Goal: Use online tool/utility: Utilize a website feature to perform a specific function

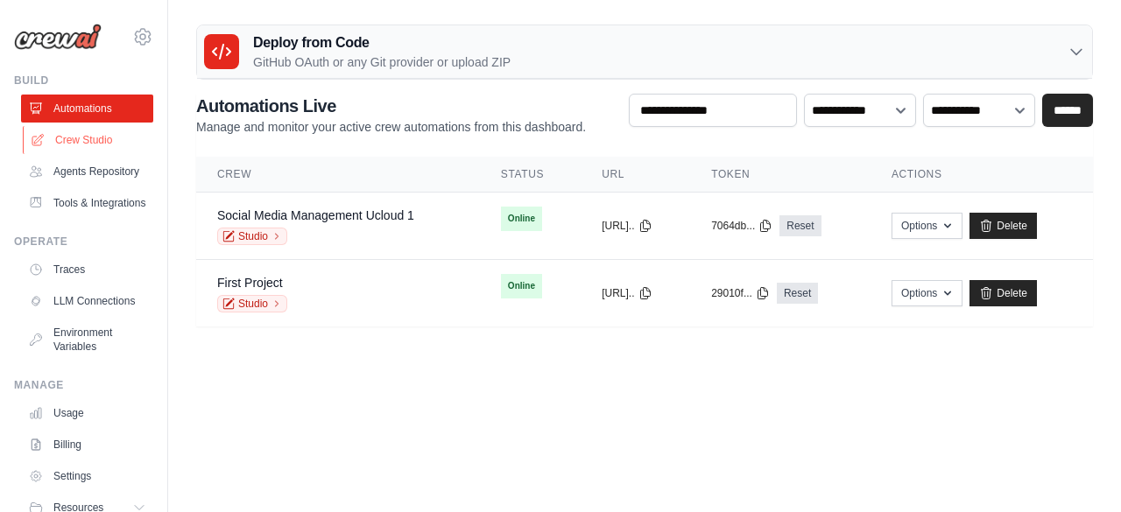
click at [117, 131] on link "Crew Studio" at bounding box center [89, 140] width 132 height 28
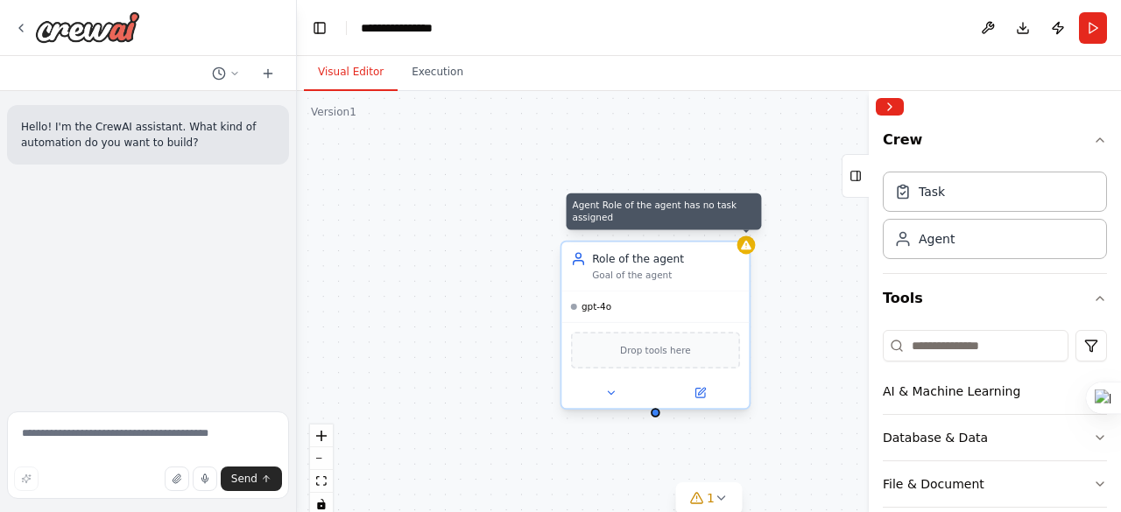
click at [749, 253] on div at bounding box center [746, 245] width 18 height 18
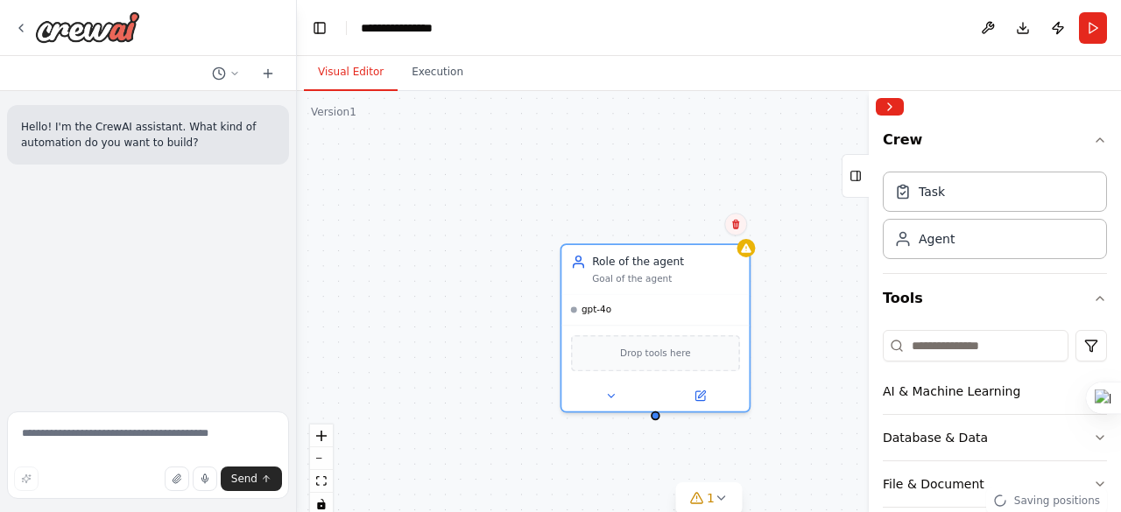
click at [737, 229] on icon at bounding box center [735, 225] width 7 height 10
click at [737, 222] on icon at bounding box center [735, 225] width 7 height 10
click at [734, 229] on icon at bounding box center [735, 225] width 7 height 10
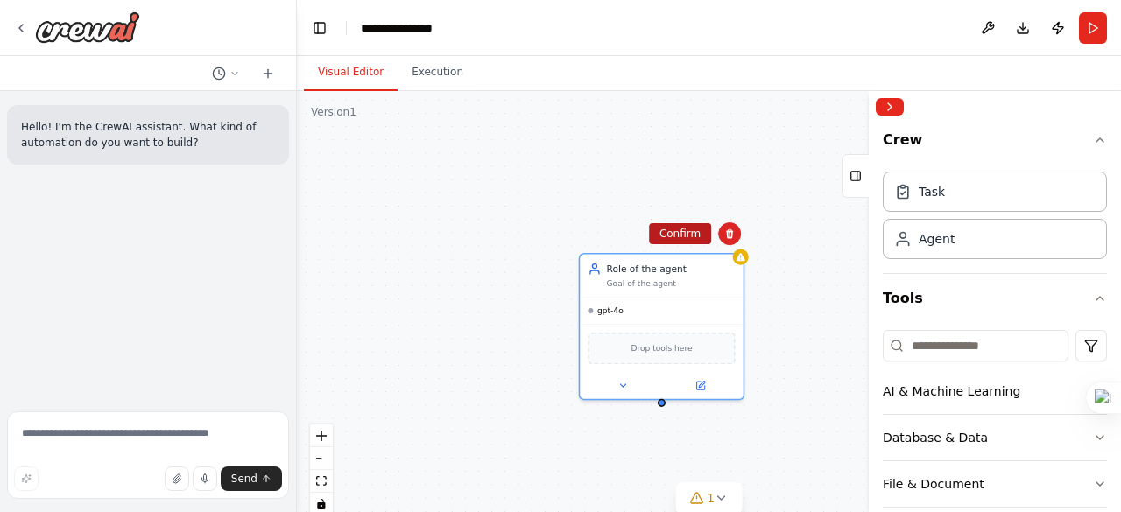
click at [692, 231] on button "Confirm" at bounding box center [680, 233] width 62 height 21
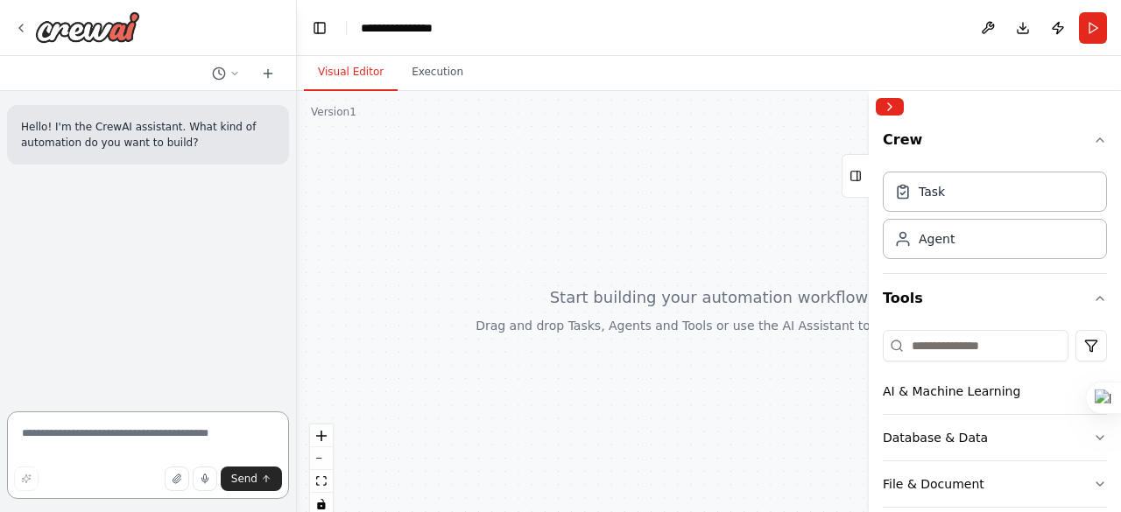
click at [184, 419] on textarea at bounding box center [148, 455] width 282 height 88
click at [149, 447] on textarea at bounding box center [148, 455] width 282 height 88
type textarea "***"
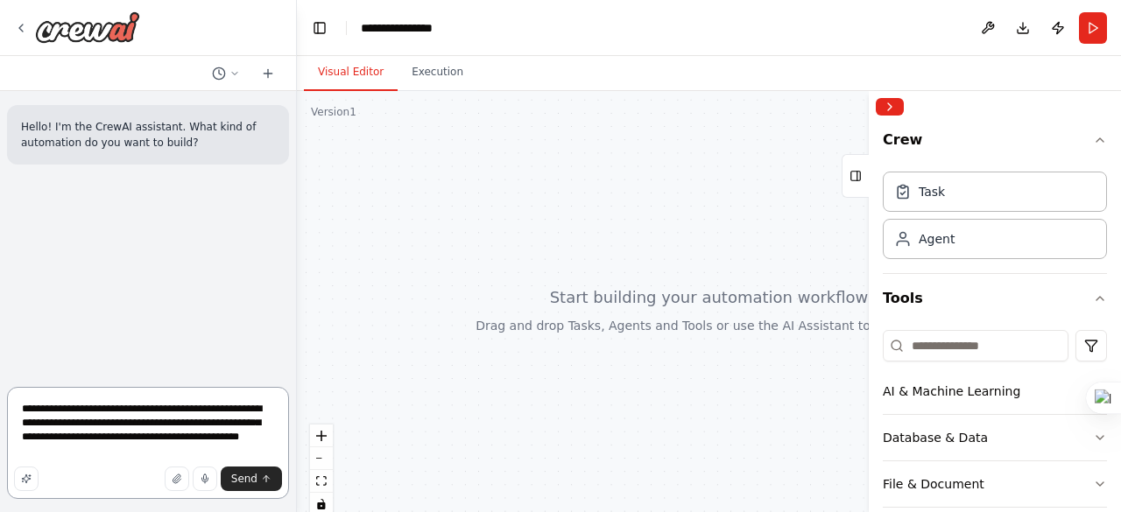
type textarea "**********"
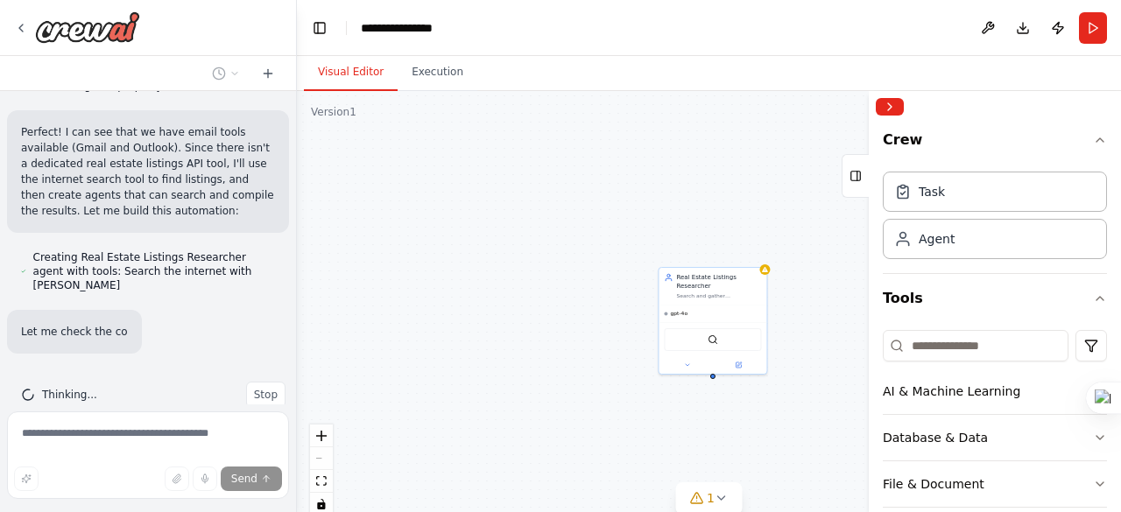
scroll to position [641, 0]
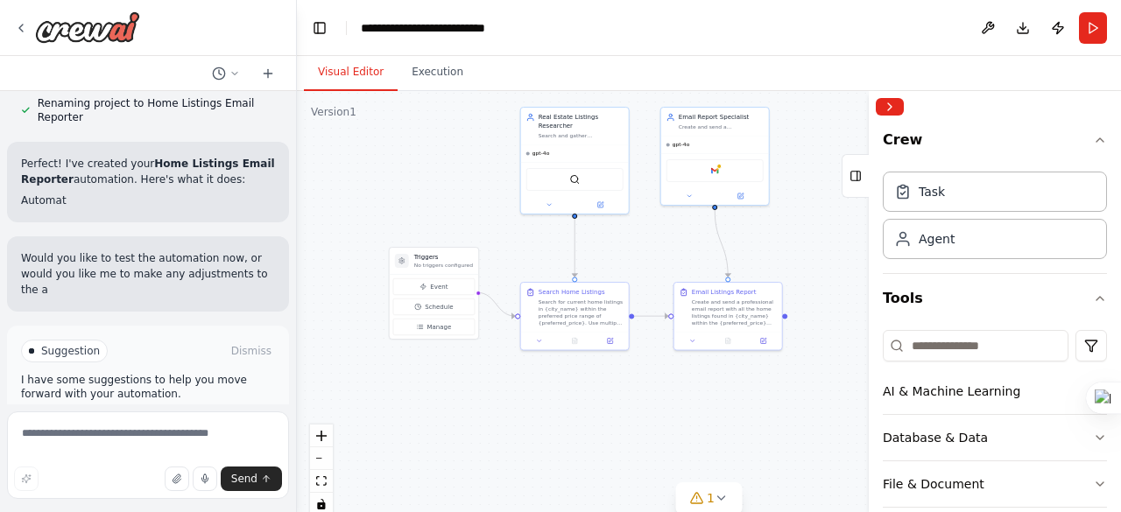
drag, startPoint x: 432, startPoint y: 155, endPoint x: 427, endPoint y: 141, distance: 14.7
click at [412, 123] on div ".deletable-edge-delete-btn { width: 20px; height: 20px; border: 0px solid #ffff…" at bounding box center [709, 310] width 824 height 438
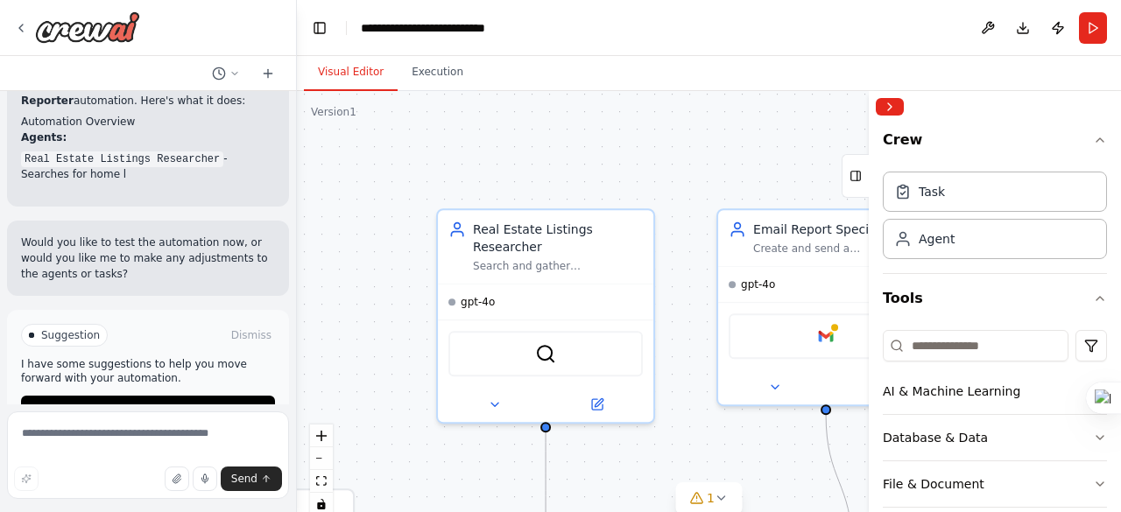
drag, startPoint x: 690, startPoint y: 438, endPoint x: 684, endPoint y: 475, distance: 38.1
click at [685, 475] on div ".deletable-edge-delete-btn { width: 20px; height: 20px; border: 0px solid #ffff…" at bounding box center [709, 310] width 824 height 438
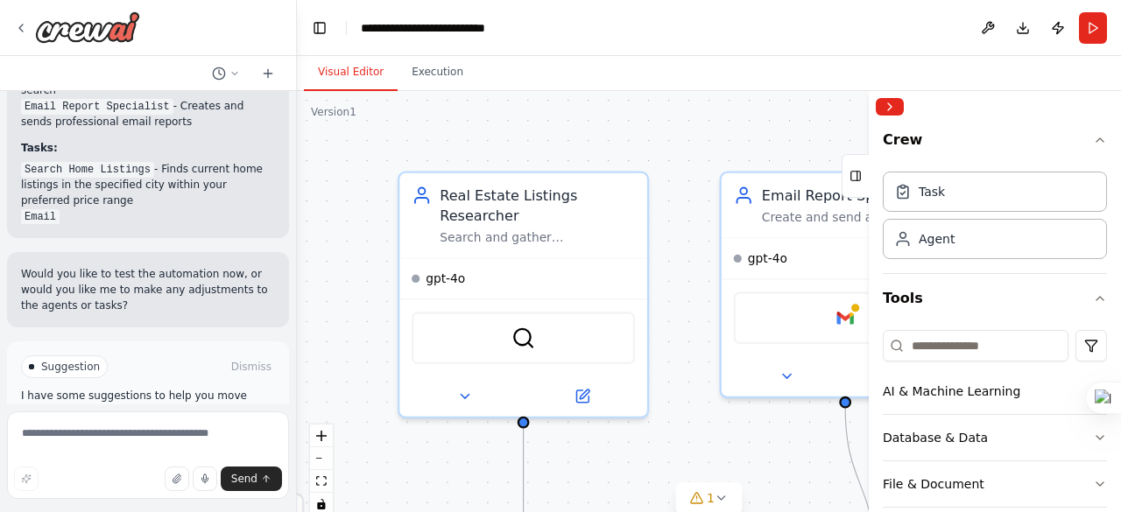
scroll to position [1485, 0]
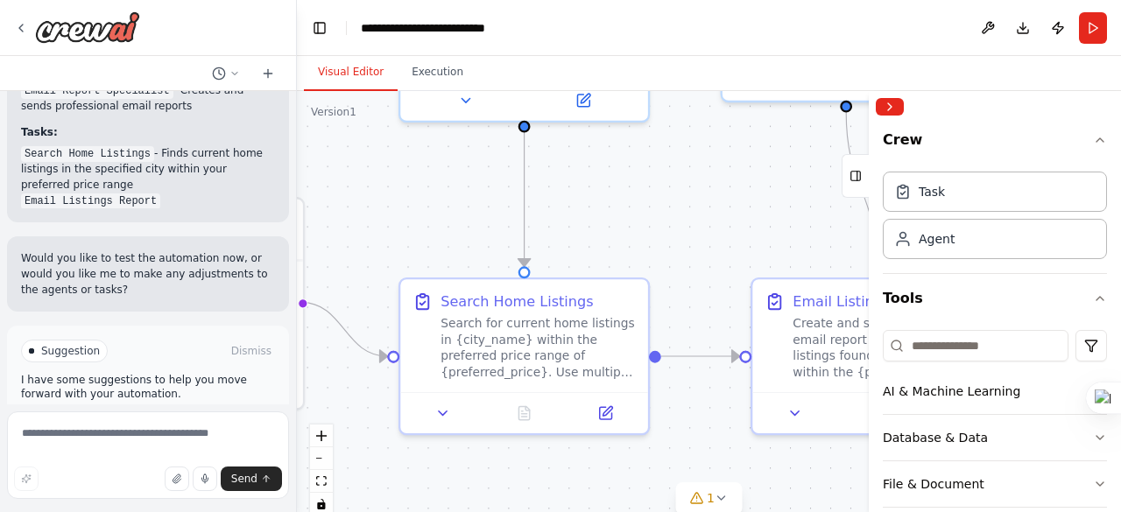
drag, startPoint x: 679, startPoint y: 391, endPoint x: 693, endPoint y: 117, distance: 274.4
click at [693, 117] on div ".deletable-edge-delete-btn { width: 20px; height: 20px; border: 0px solid #ffff…" at bounding box center [709, 310] width 824 height 438
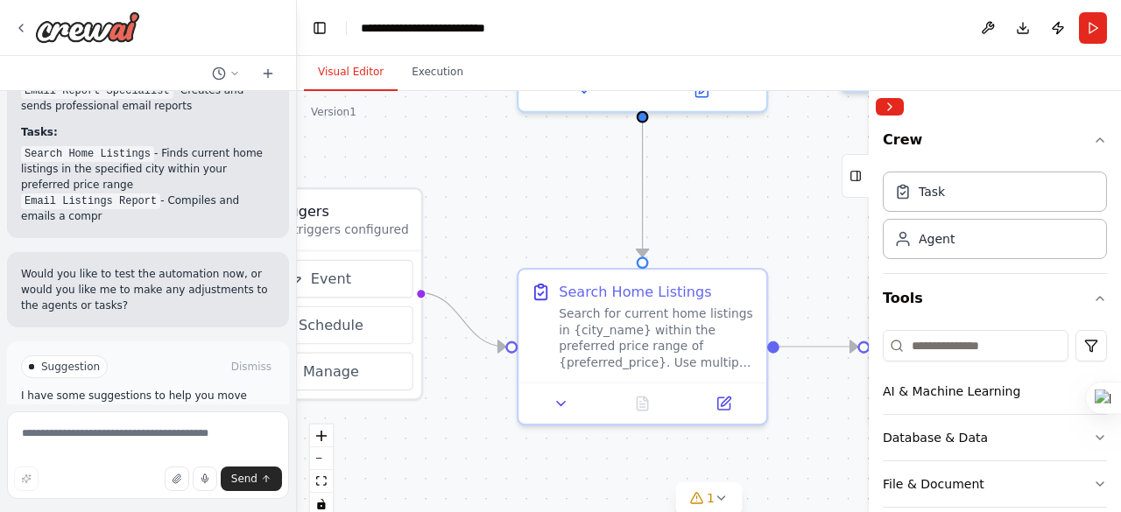
drag, startPoint x: 745, startPoint y: 211, endPoint x: 762, endPoint y: 214, distance: 16.8
click at [762, 214] on div ".deletable-edge-delete-btn { width: 20px; height: 20px; border: 0px solid #ffff…" at bounding box center [709, 310] width 824 height 438
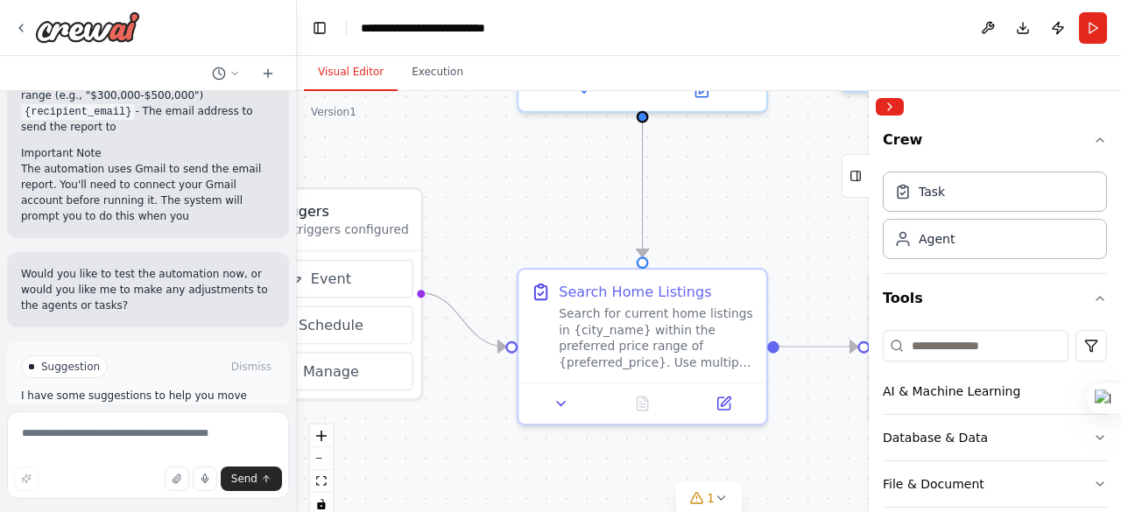
scroll to position [1737, 0]
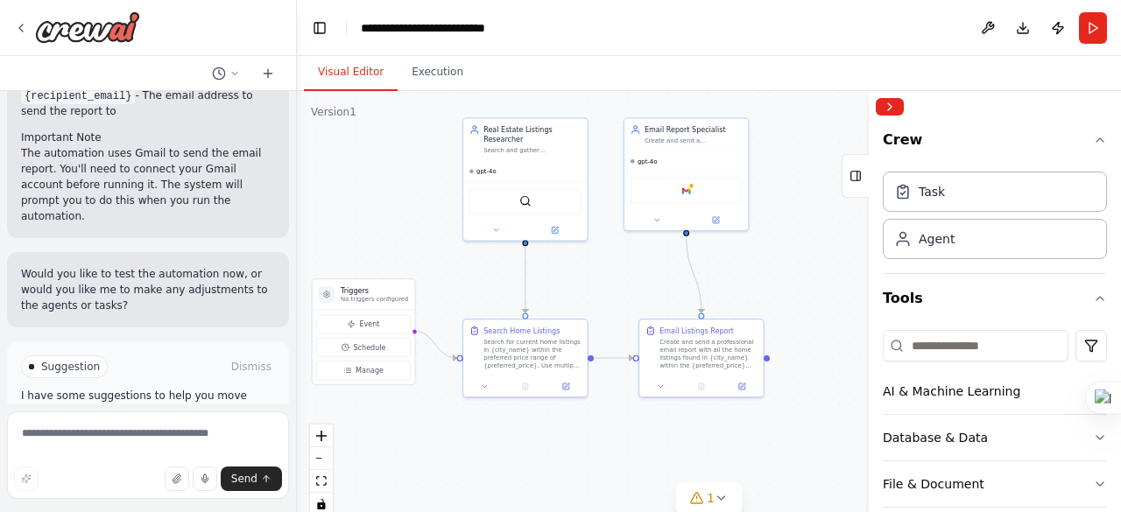
drag, startPoint x: 703, startPoint y: 325, endPoint x: 625, endPoint y: 297, distance: 82.8
click at [625, 297] on div ".deletable-edge-delete-btn { width: 20px; height: 20px; border: 0px solid #ffff…" at bounding box center [709, 310] width 824 height 438
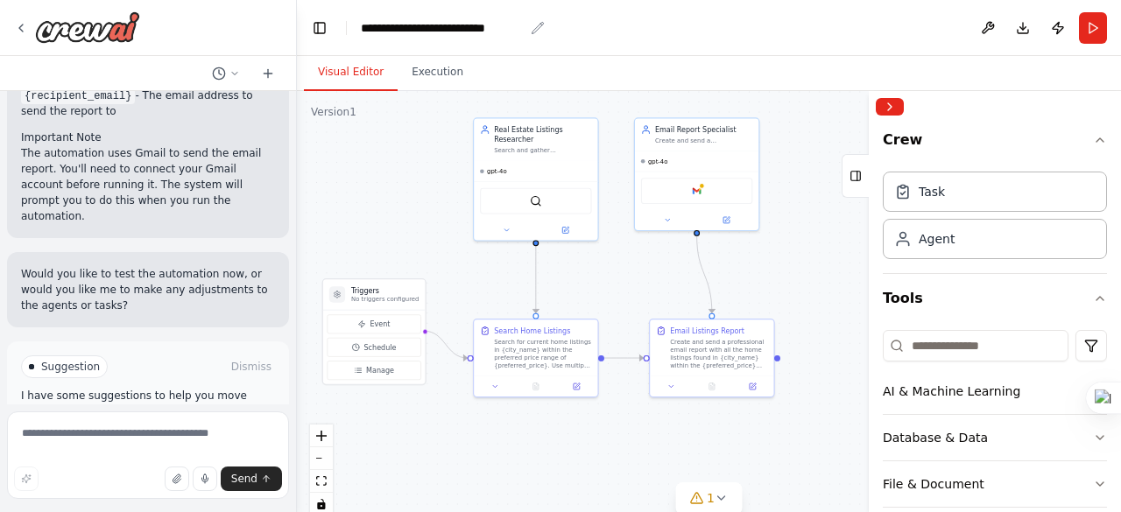
click at [457, 20] on div "**********" at bounding box center [442, 28] width 163 height 18
click at [432, 157] on div ".deletable-edge-delete-btn { width: 20px; height: 20px; border: 0px solid #ffff…" at bounding box center [709, 310] width 824 height 438
